Goal: Information Seeking & Learning: Learn about a topic

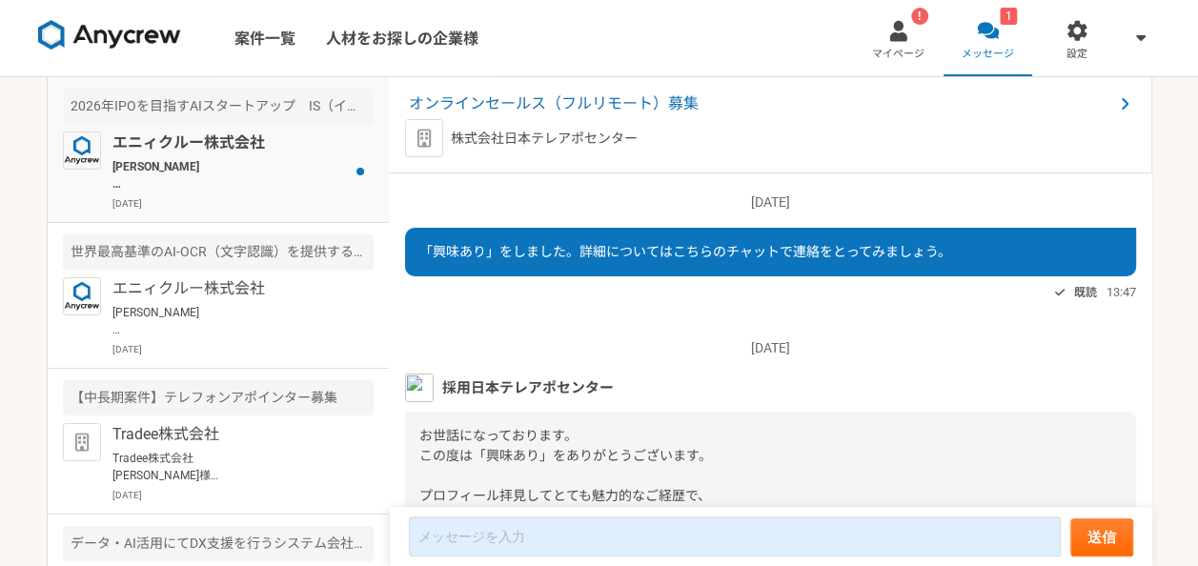
scroll to position [251, 0]
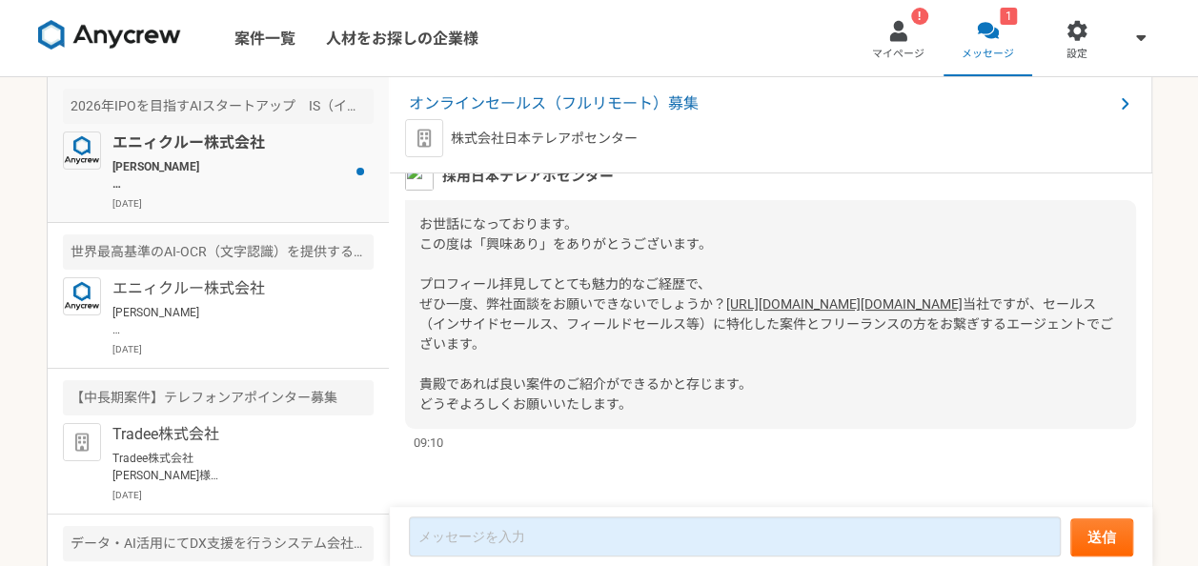
click at [306, 154] on div "エニィクルー株式会社 [PERSON_NAME]様 Anycrewの[PERSON_NAME]と申します。 本案件にご応募いただきありがとうございます。 以下…" at bounding box center [242, 171] width 261 height 79
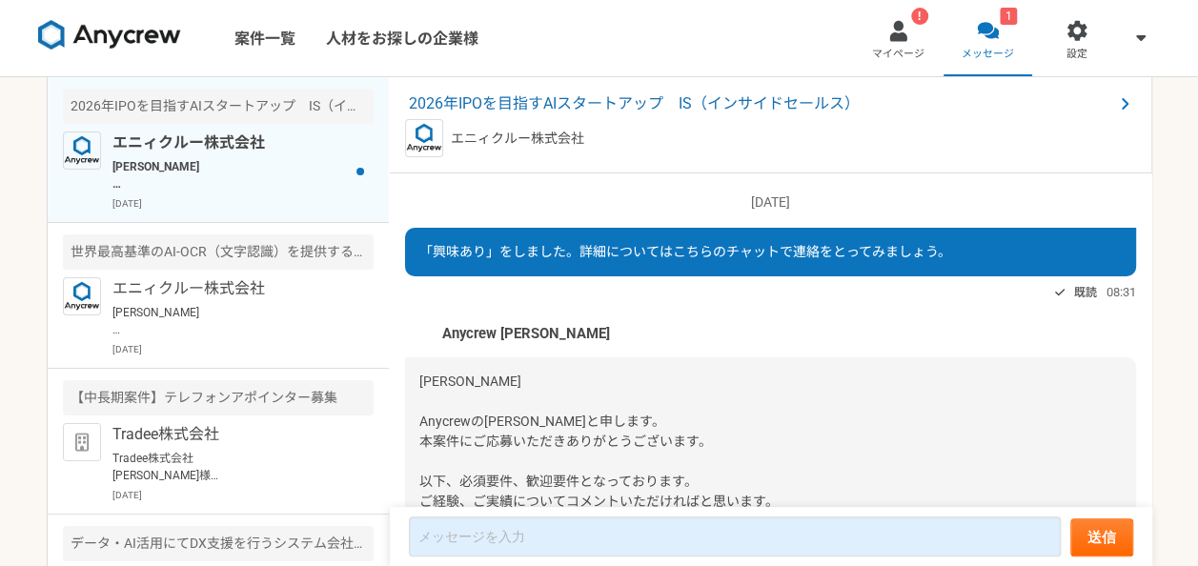
scroll to position [296, 0]
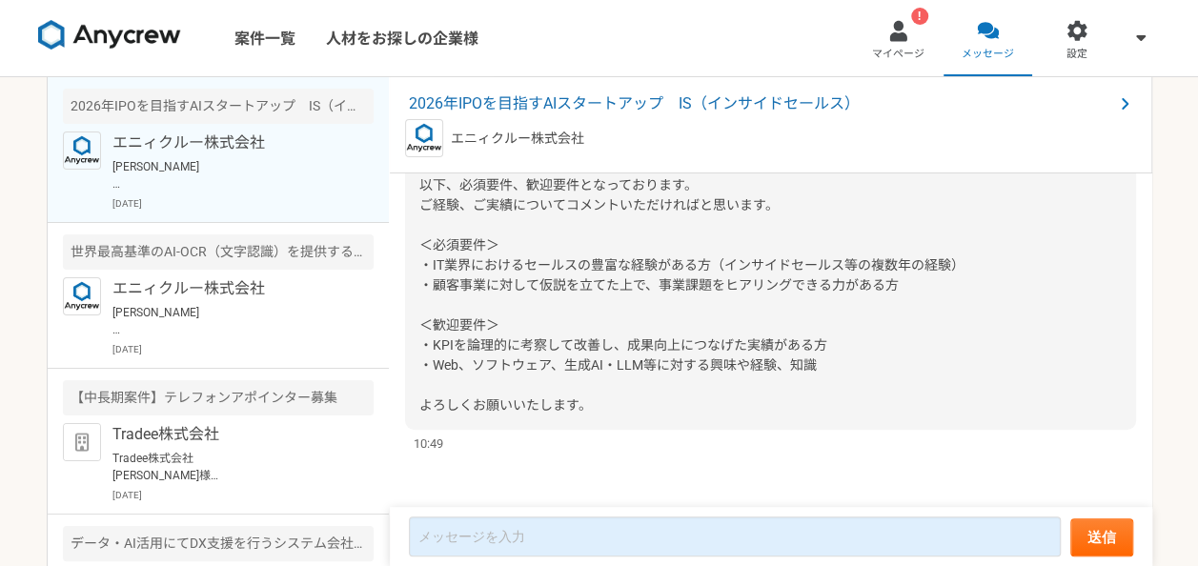
click at [443, 261] on span "[PERSON_NAME] Anycrewの[PERSON_NAME]と申します。 本案件にご応募いただきありがとうございます。 以下、必須要件、歓迎要件とな…" at bounding box center [691, 245] width 545 height 336
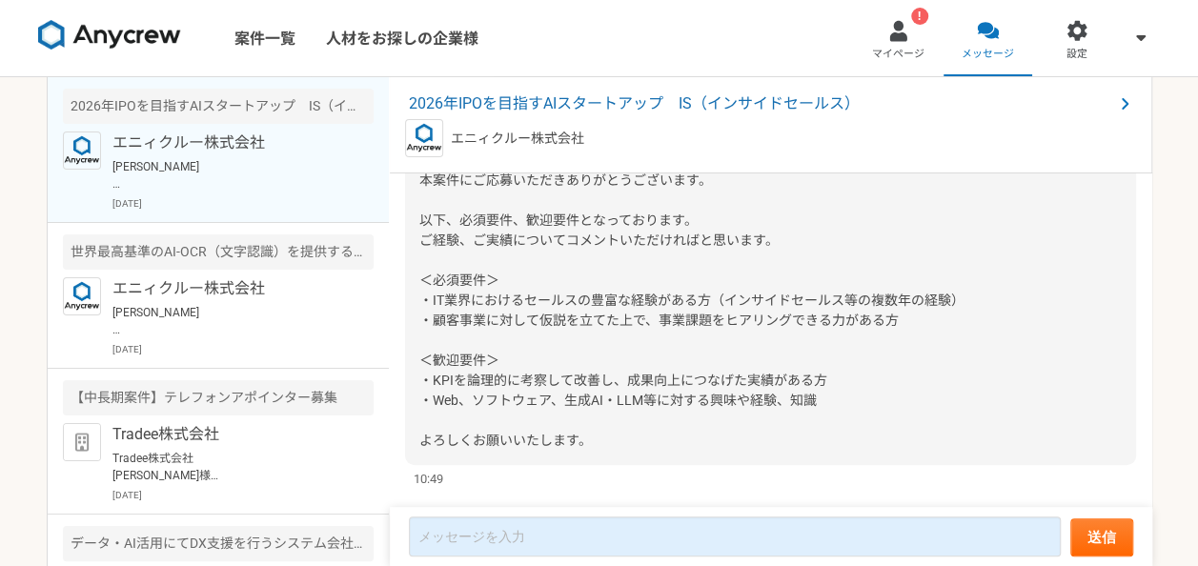
scroll to position [258, 0]
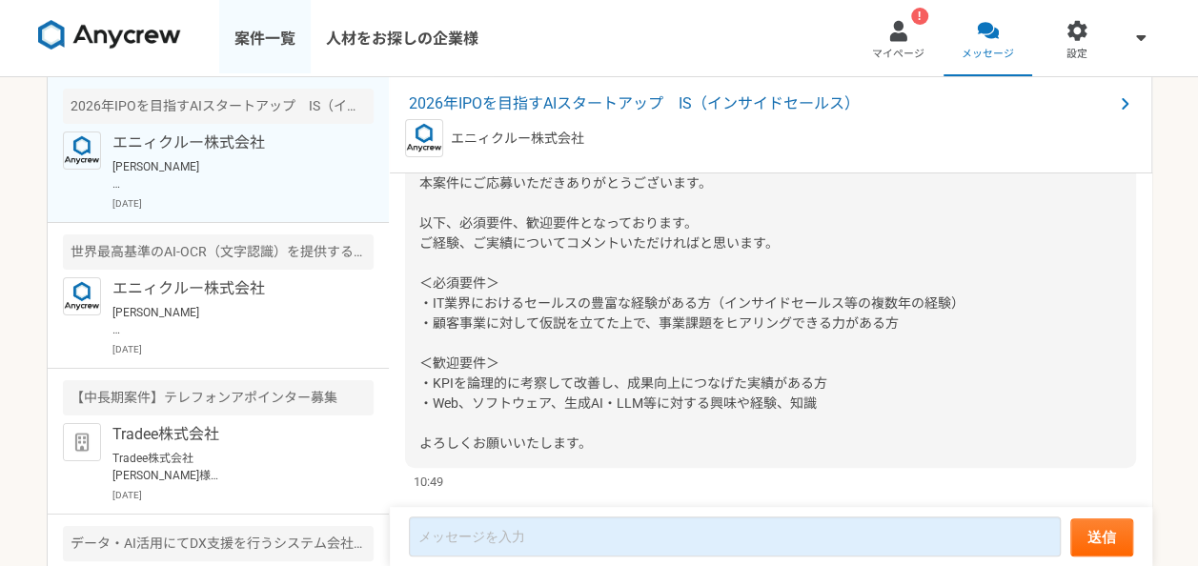
click at [275, 53] on link "案件一覧" at bounding box center [265, 38] width 92 height 76
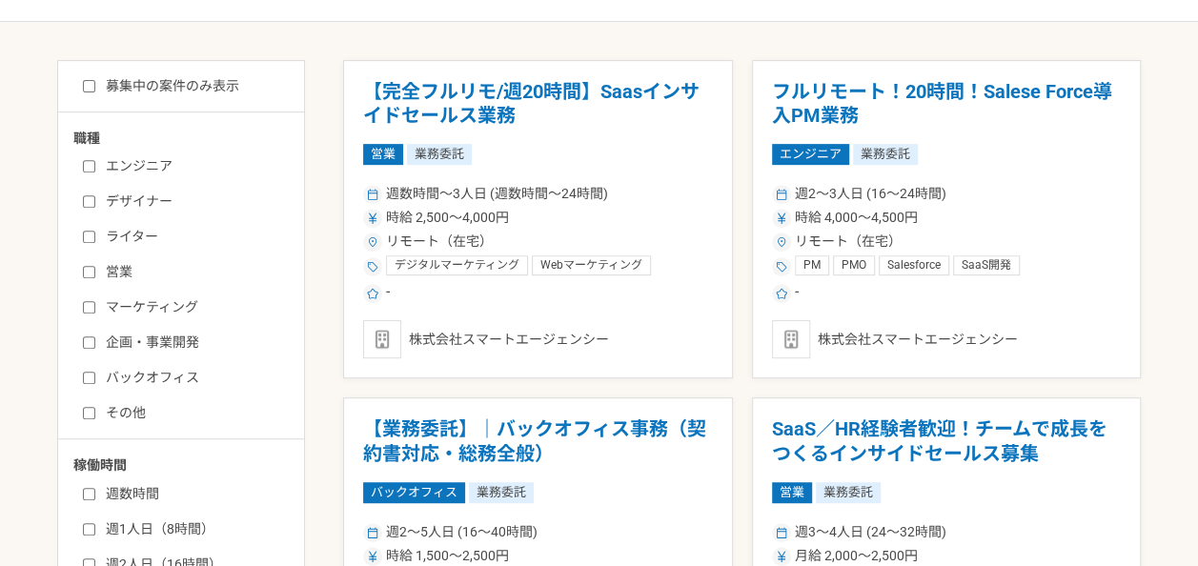
scroll to position [331, 0]
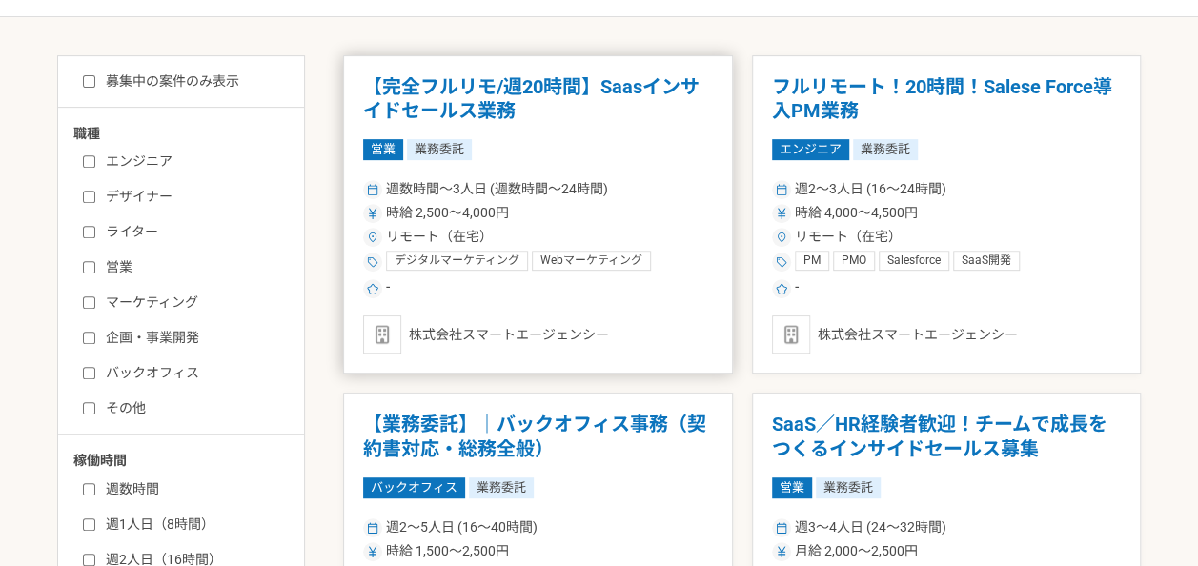
click at [580, 90] on h1 "【完全フルリモ/週20時間】Saasインサイドセールス業務" at bounding box center [538, 99] width 350 height 49
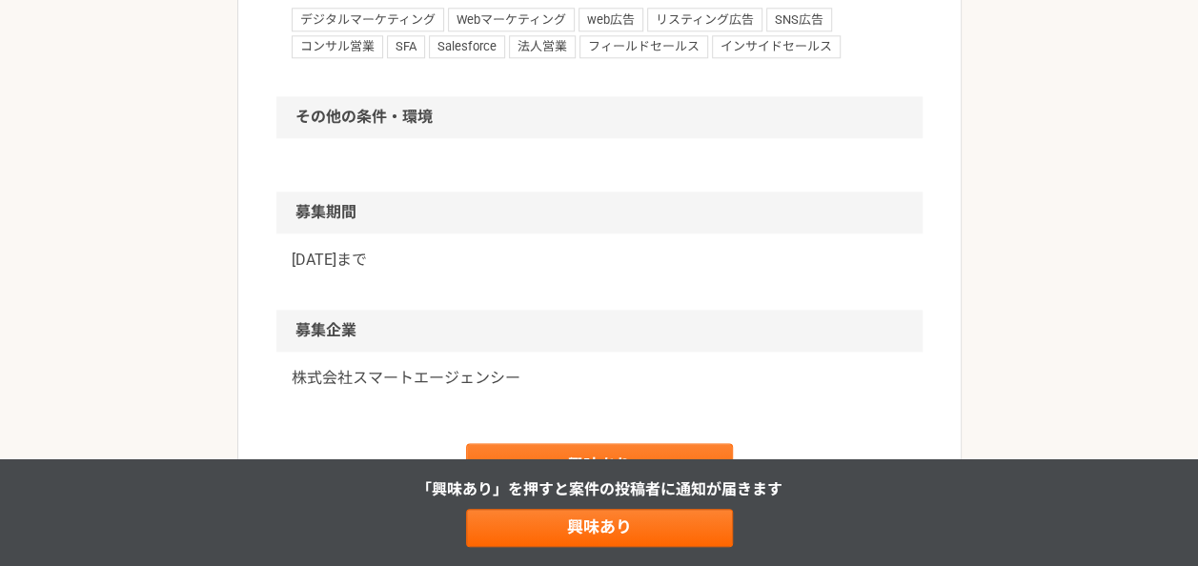
scroll to position [1083, 0]
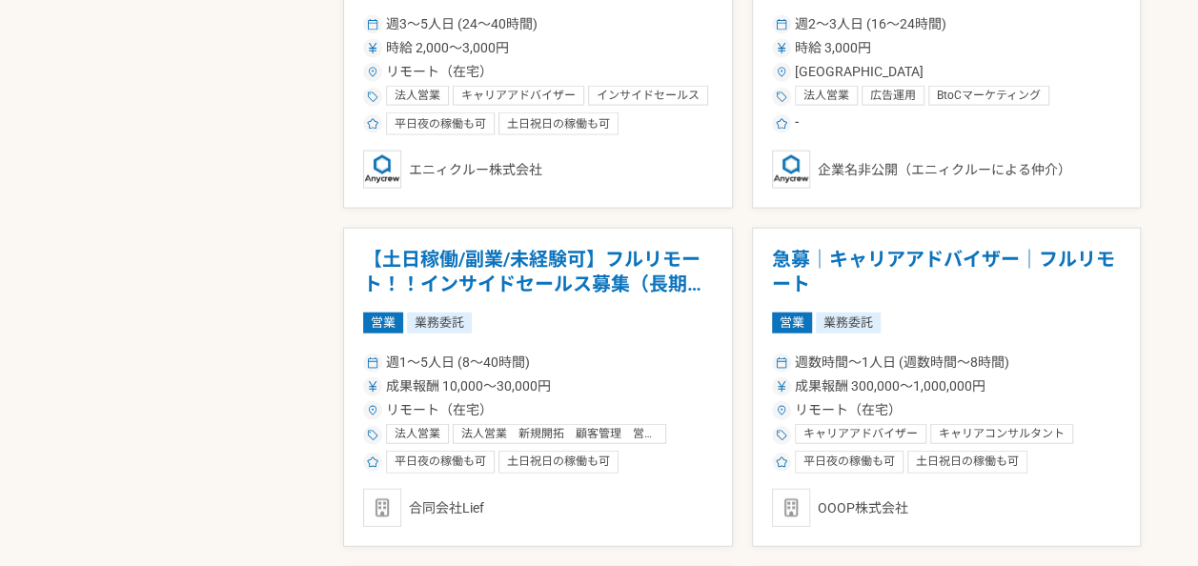
scroll to position [2191, 0]
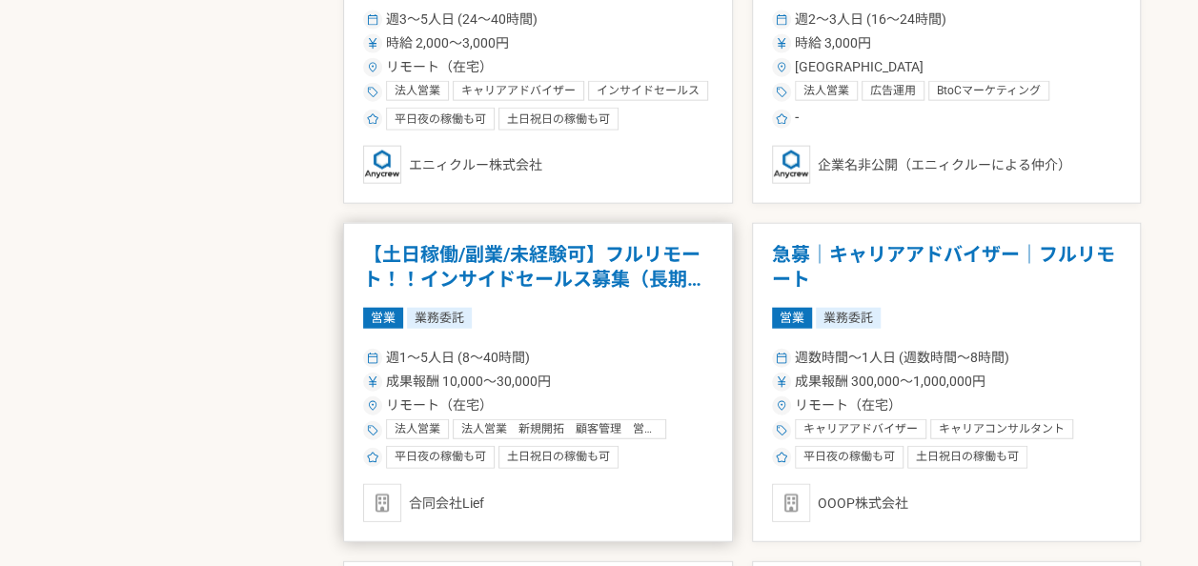
click at [577, 286] on h1 "【土日稼働/副業/未経験可】フルリモート！！インサイドセールス募集（長期案件）" at bounding box center [538, 267] width 350 height 49
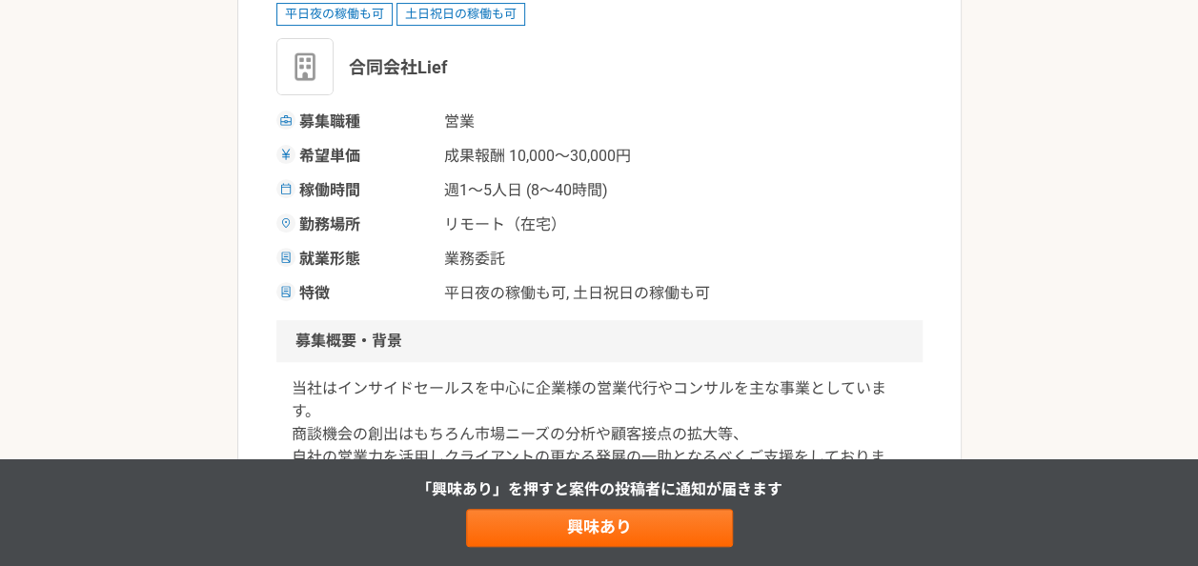
scroll to position [269, 0]
